Goal: Task Accomplishment & Management: Manage account settings

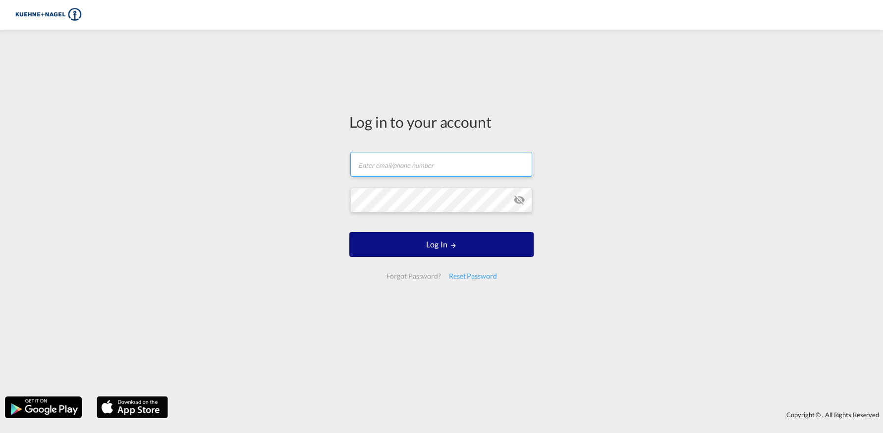
click at [405, 157] on input "text" at bounding box center [441, 164] width 182 height 25
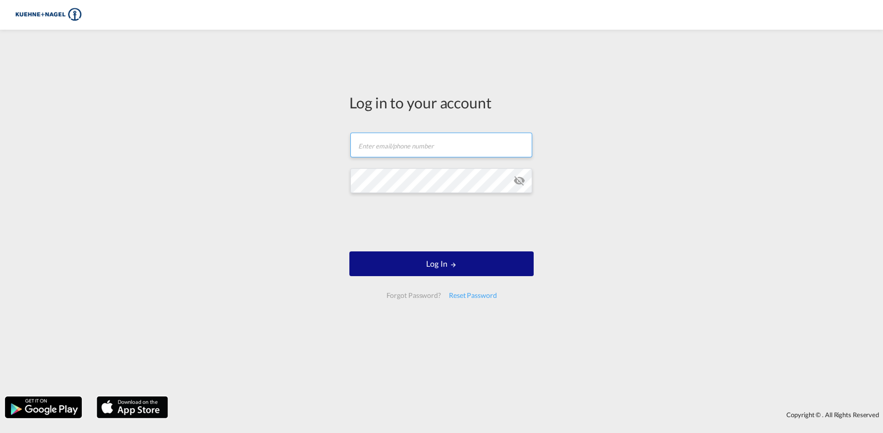
click at [377, 148] on input "text" at bounding box center [441, 145] width 182 height 25
click at [365, 147] on input "text" at bounding box center [441, 145] width 182 height 25
click at [368, 141] on input "[EMAIL_ADDRESS][PERSON_NAME][PERSON_NAME][DOMAIN_NAME]" at bounding box center [441, 145] width 182 height 25
type input "[EMAIL_ADDRESS][PERSON_NAME][PERSON_NAME][DOMAIN_NAME]"
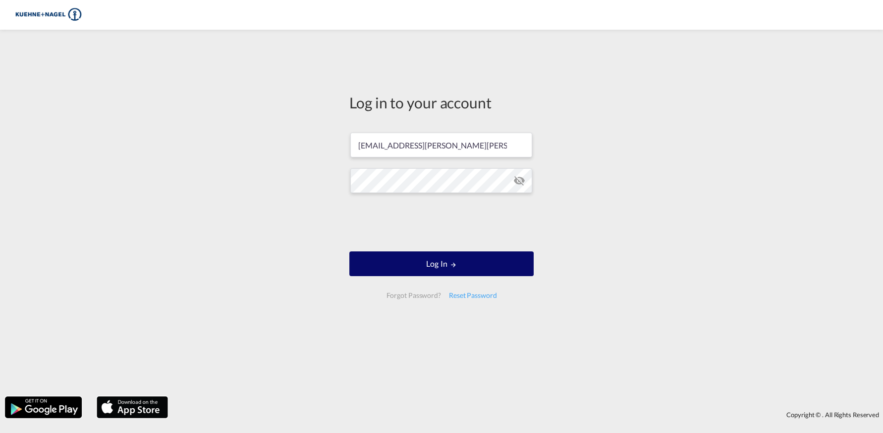
click at [505, 270] on button "Log In" at bounding box center [441, 264] width 184 height 25
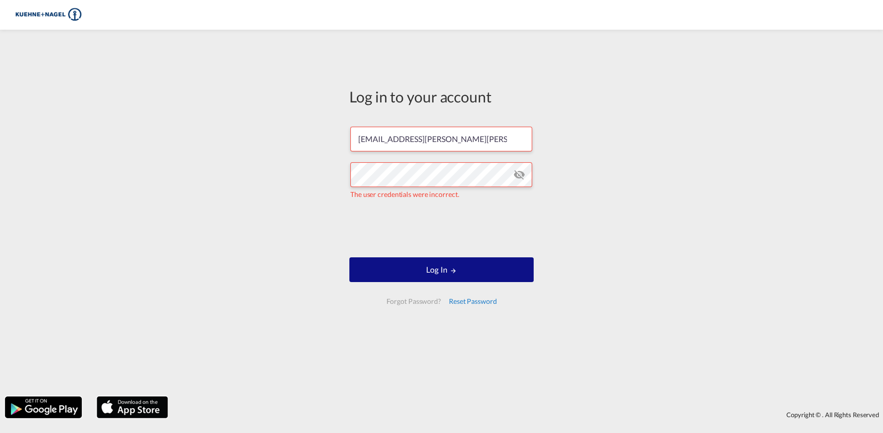
click at [476, 303] on div "Reset Password" at bounding box center [473, 302] width 56 height 18
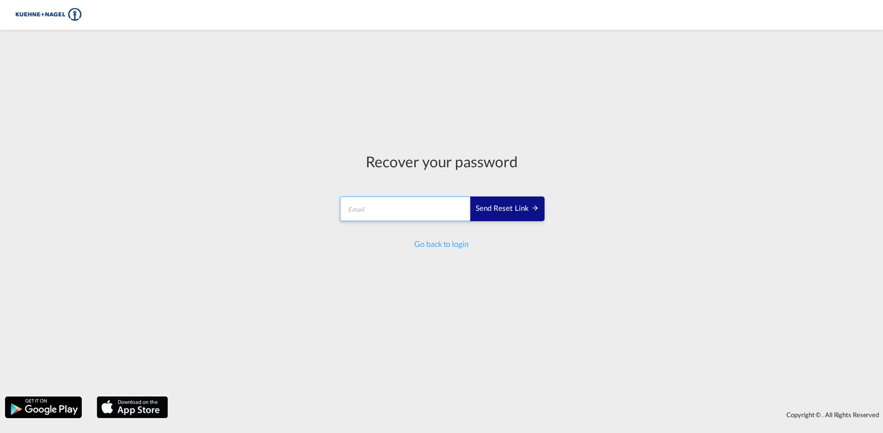
click at [406, 216] on input "email" at bounding box center [405, 209] width 131 height 25
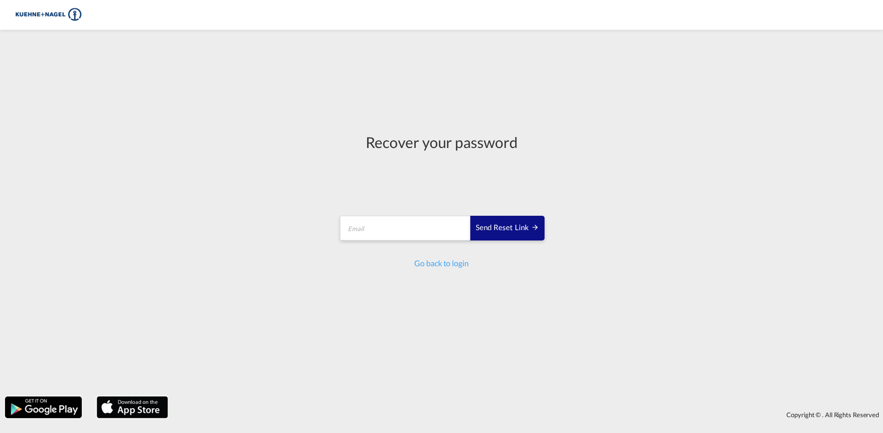
click at [315, 185] on div "Recover your password Send reset link Email field is required Send reset link G…" at bounding box center [441, 213] width 883 height 357
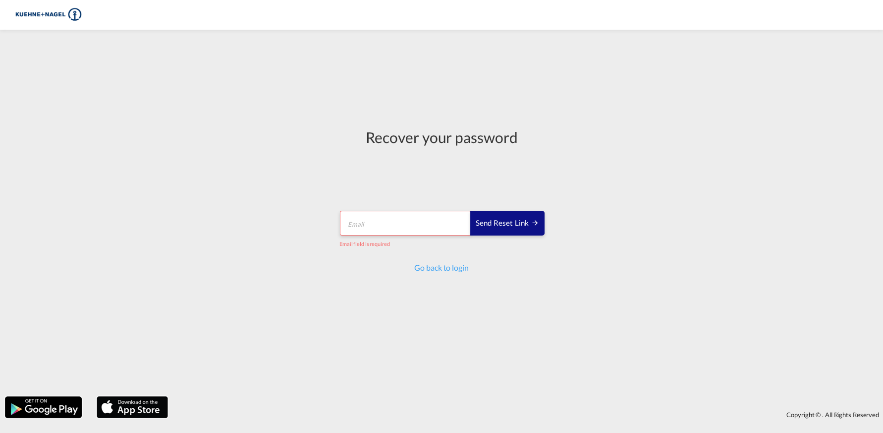
click at [389, 237] on md-input-container "Send reset link Email field is required" at bounding box center [441, 229] width 206 height 39
click at [388, 228] on input "email" at bounding box center [405, 223] width 131 height 25
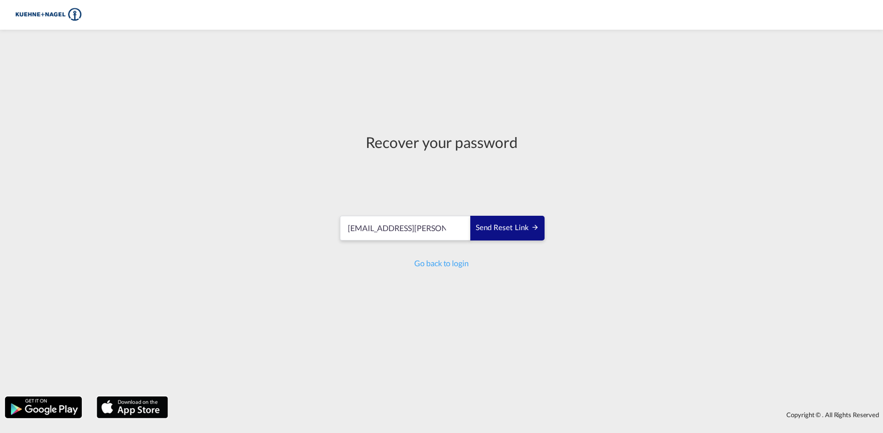
click at [676, 160] on div "Recover your password [EMAIL_ADDRESS][PERSON_NAME][PERSON_NAME][DOMAIN_NAME] Se…" at bounding box center [441, 213] width 883 height 357
click at [654, 237] on div "Recover your password [EMAIL_ADDRESS][PERSON_NAME][PERSON_NAME][DOMAIN_NAME] Se…" at bounding box center [441, 213] width 883 height 357
drag, startPoint x: 735, startPoint y: 211, endPoint x: 690, endPoint y: 217, distance: 45.5
click at [734, 211] on div "Recover your password [EMAIL_ADDRESS][PERSON_NAME][PERSON_NAME][DOMAIN_NAME] Se…" at bounding box center [441, 213] width 883 height 357
click at [482, 235] on button "Send reset link" at bounding box center [507, 228] width 74 height 25
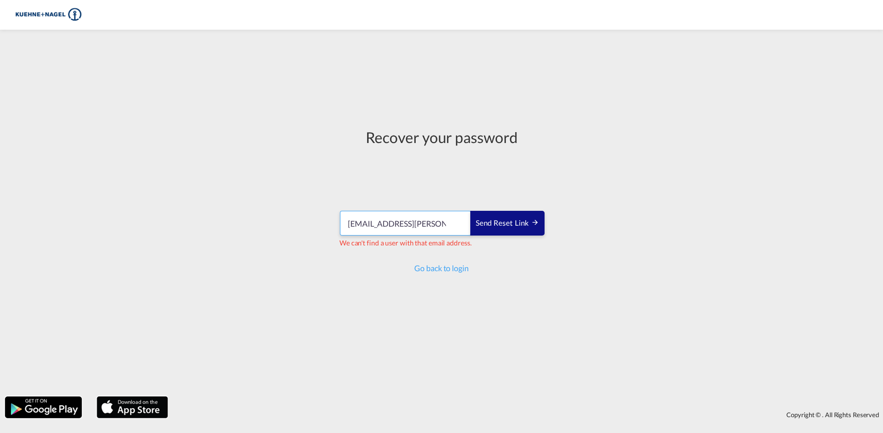
click at [352, 227] on input "[EMAIL_ADDRESS][PERSON_NAME][PERSON_NAME][DOMAIN_NAME]" at bounding box center [405, 223] width 131 height 25
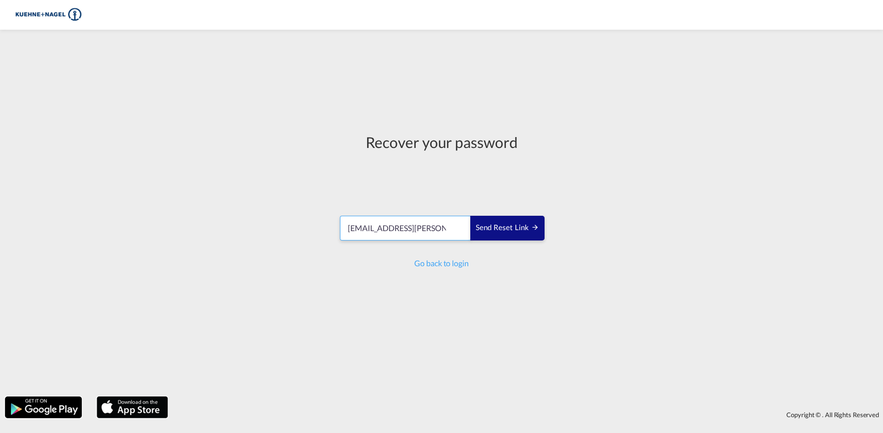
type input "[EMAIL_ADDRESS][PERSON_NAME][PERSON_NAME][DOMAIN_NAME]"
drag, startPoint x: 503, startPoint y: 227, endPoint x: 582, endPoint y: 241, distance: 79.5
click at [503, 227] on div "Send reset link" at bounding box center [507, 227] width 63 height 11
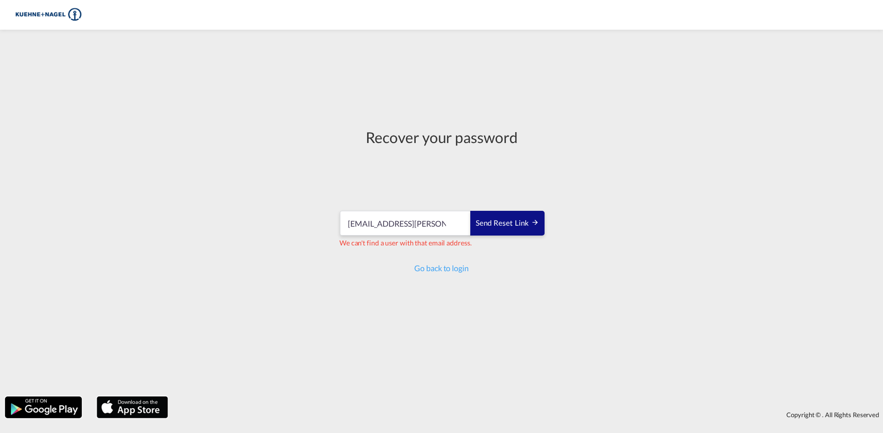
click at [585, 241] on div "Recover your password [EMAIL_ADDRESS][PERSON_NAME][PERSON_NAME][DOMAIN_NAME] Se…" at bounding box center [441, 213] width 883 height 357
click at [449, 271] on link "Go back to login" at bounding box center [441, 268] width 54 height 9
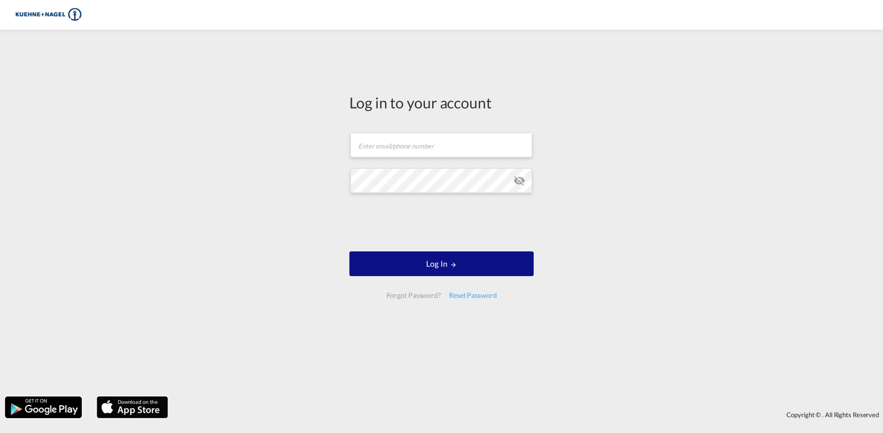
click at [52, 410] on img at bounding box center [43, 408] width 79 height 24
click at [155, 413] on img at bounding box center [132, 408] width 73 height 24
click at [420, 84] on div "Log in to your account Email field is required Password field is required Log I…" at bounding box center [441, 200] width 199 height 331
